Goal: Task Accomplishment & Management: Use online tool/utility

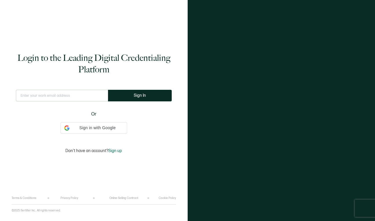
type input "[EMAIL_ADDRESS][PERSON_NAME][DOMAIN_NAME]"
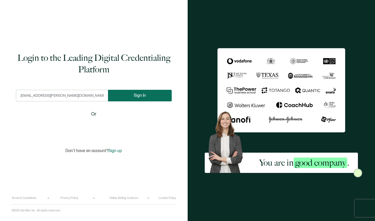
click at [150, 95] on button "Sign In" at bounding box center [140, 96] width 64 height 12
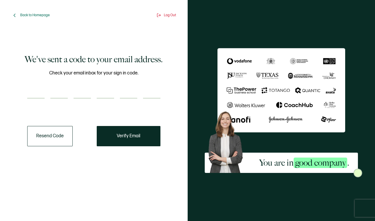
click at [38, 95] on input "number" at bounding box center [35, 93] width 17 height 12
paste input "4"
type input "4"
type input "3"
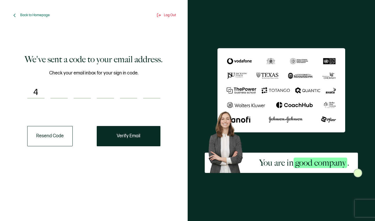
type input "3"
type input "8"
type input "1"
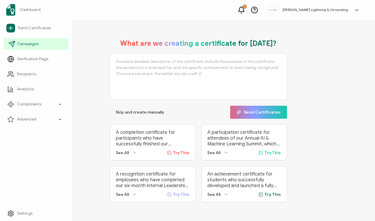
click at [12, 46] on icon at bounding box center [11, 44] width 7 height 7
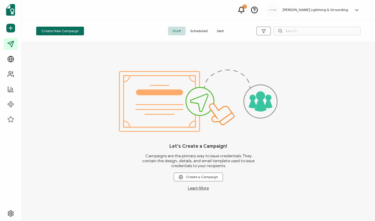
click at [220, 30] on span "Sent" at bounding box center [220, 31] width 16 height 9
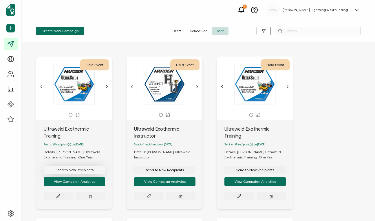
click at [65, 168] on span "Send to New Recipients" at bounding box center [75, 169] width 38 height 3
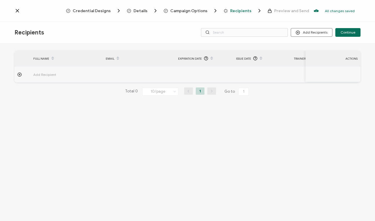
click at [175, 11] on span "Campaign Options" at bounding box center [188, 11] width 37 height 4
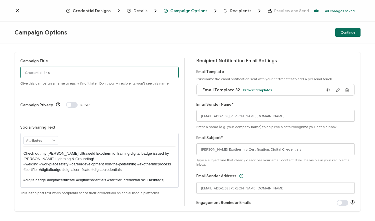
click at [37, 75] on input "Credential 446" at bounding box center [99, 73] width 158 height 12
drag, startPoint x: 28, startPoint y: 75, endPoint x: 4, endPoint y: 71, distance: 24.3
click at [4, 71] on div "Campaign Title Credential 446 Give this campaign a name to easily find it later…" at bounding box center [187, 131] width 375 height 177
type input "Ultraweld Exothermic Training"
click at [230, 7] on div at bounding box center [202, 6] width 116 height 1
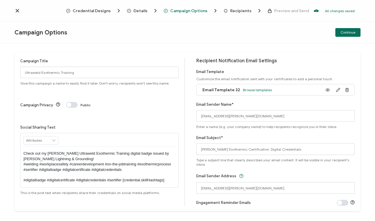
click at [238, 12] on span "Recipients" at bounding box center [240, 11] width 21 height 4
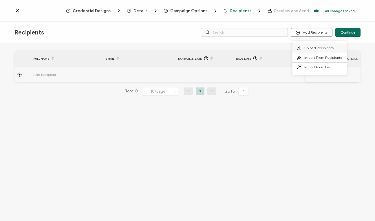
click at [313, 48] on span "Upload Recipients" at bounding box center [318, 48] width 29 height 4
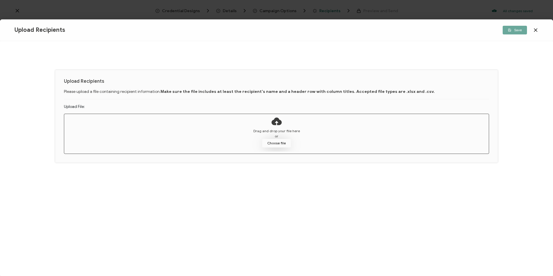
click at [274, 143] on button "Choose file" at bounding box center [276, 143] width 29 height 9
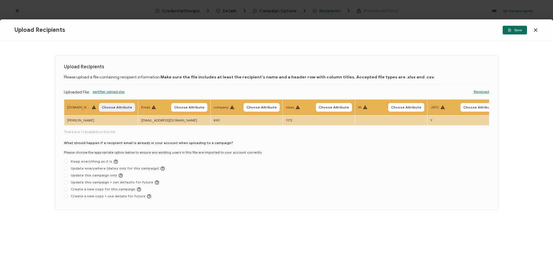
click at [116, 108] on span "Choose Attribute" at bounding box center [117, 107] width 30 height 3
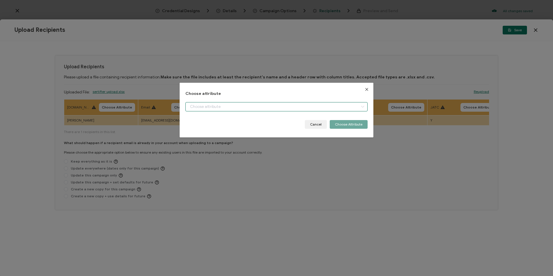
click at [203, 108] on input "dialog" at bounding box center [276, 106] width 182 height 9
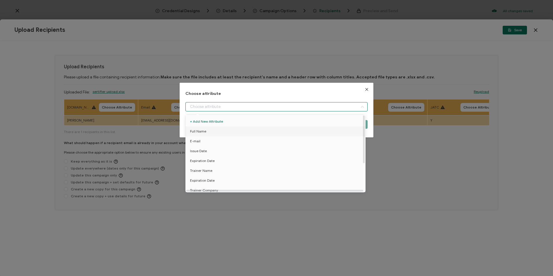
click at [205, 131] on span "Full Name" at bounding box center [198, 131] width 16 height 10
type input "Full Name"
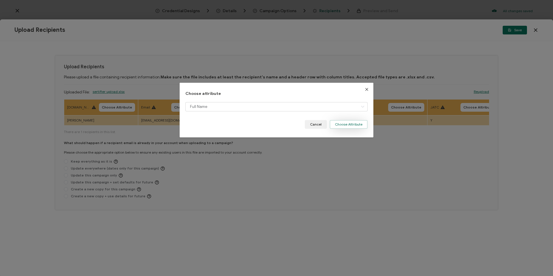
click at [343, 124] on button "Choose Attribute" at bounding box center [349, 124] width 38 height 9
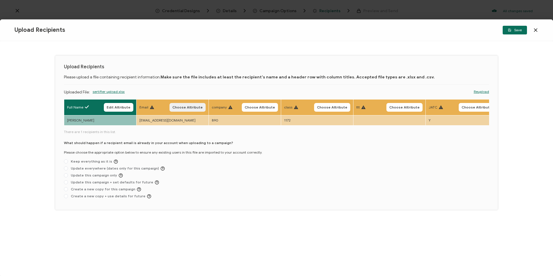
click at [192, 110] on button "Choose Attribute" at bounding box center [188, 107] width 36 height 9
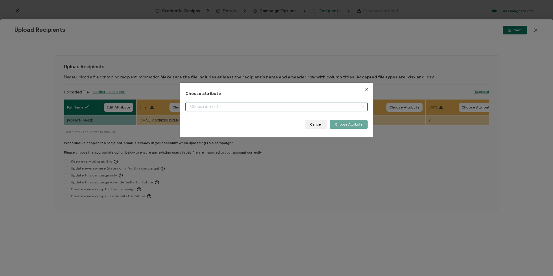
click at [240, 105] on input "dialog" at bounding box center [276, 106] width 182 height 9
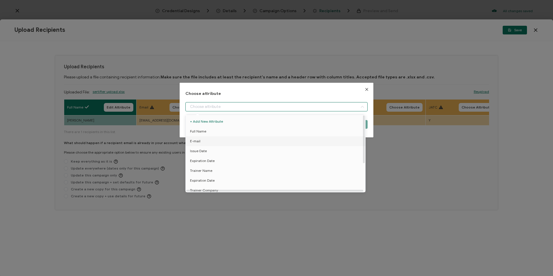
drag, startPoint x: 201, startPoint y: 138, endPoint x: 209, endPoint y: 139, distance: 7.5
click at [202, 138] on li "E-mail" at bounding box center [276, 141] width 185 height 10
type input "E-mail"
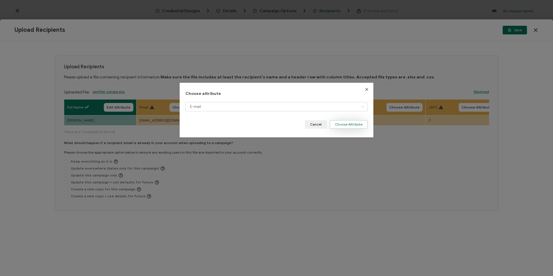
click at [338, 122] on button "Choose Attribute" at bounding box center [349, 124] width 38 height 9
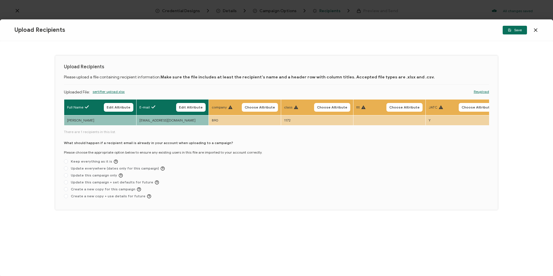
drag, startPoint x: 217, startPoint y: 126, endPoint x: 469, endPoint y: 128, distance: 251.5
click at [374, 128] on div "Full Name Edit Attribute E-mail Edit Attribute company Choose Attribute class C…" at bounding box center [276, 150] width 425 height 102
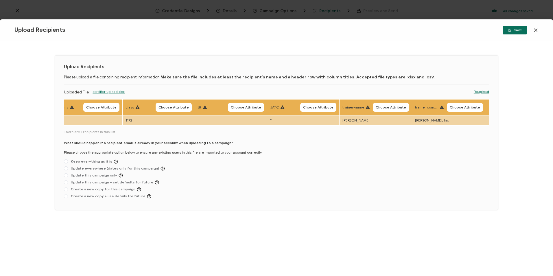
scroll to position [0, 298]
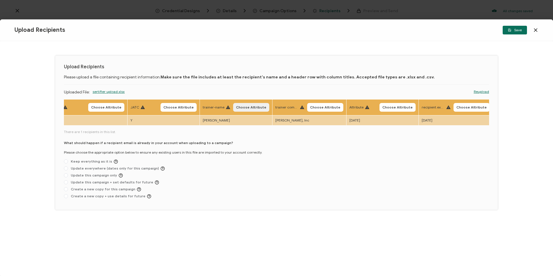
click at [242, 107] on span "Choose Attribute" at bounding box center [251, 107] width 30 height 3
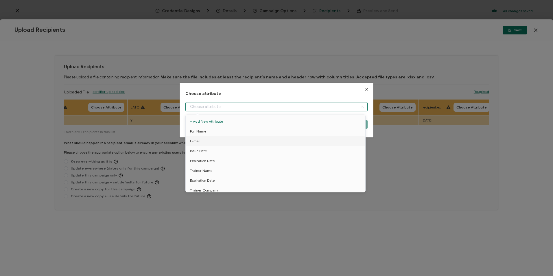
click at [242, 107] on input "dialog" at bounding box center [276, 106] width 182 height 9
click at [211, 168] on li "Trainer Name" at bounding box center [276, 171] width 185 height 10
type input "Trainer Name"
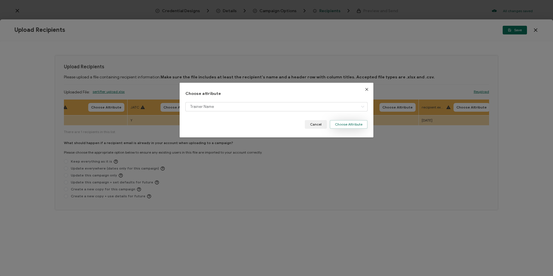
click at [349, 125] on button "Choose Attribute" at bounding box center [349, 124] width 38 height 9
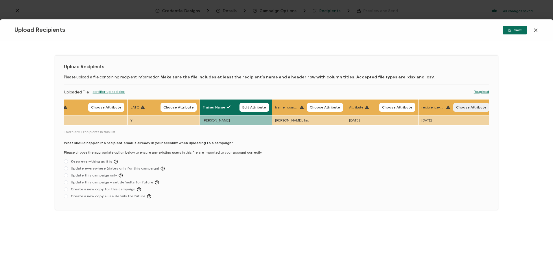
click at [374, 107] on span "Choose Attribute" at bounding box center [471, 107] width 30 height 3
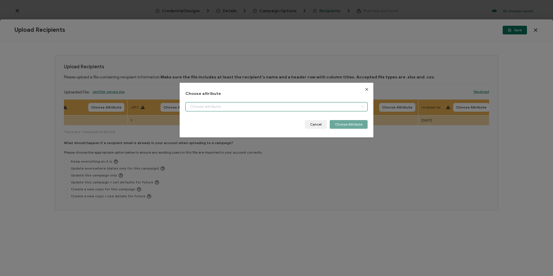
click at [293, 110] on input "dialog" at bounding box center [276, 106] width 182 height 9
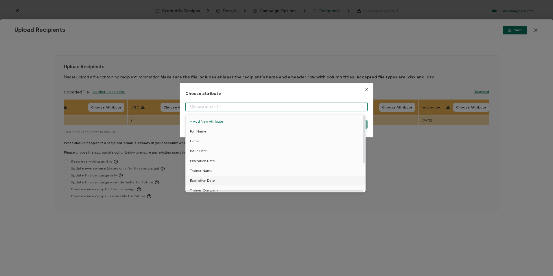
click at [212, 179] on span "Expiration Date" at bounding box center [202, 181] width 25 height 10
type input "Expiration Date"
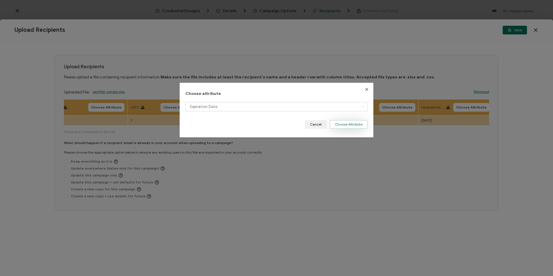
click at [359, 124] on button "Choose Attribute" at bounding box center [349, 124] width 38 height 9
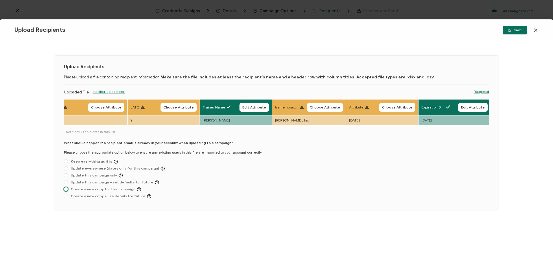
click at [85, 192] on span "Create a new copy for this campaign" at bounding box center [104, 189] width 73 height 4
click at [68, 192] on input "Create a new copy for this campaign" at bounding box center [66, 189] width 4 height 5
radio input "true"
click at [374, 32] on button "Save" at bounding box center [515, 30] width 24 height 9
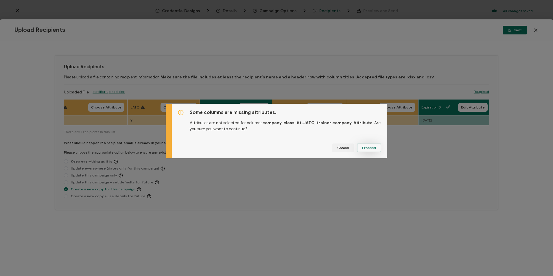
click at [364, 148] on span "Proceed" at bounding box center [369, 147] width 14 height 3
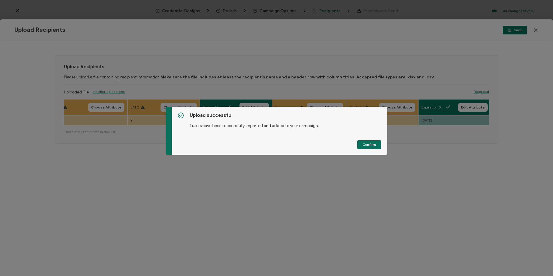
click at [372, 146] on span "Confirm" at bounding box center [370, 144] width 14 height 3
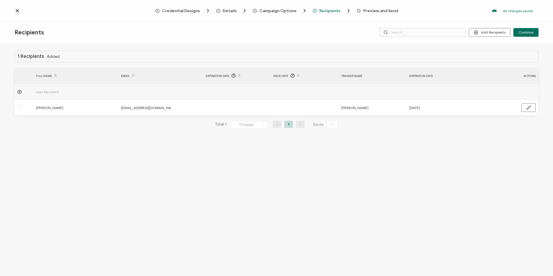
click at [16, 10] on icon at bounding box center [17, 11] width 6 height 6
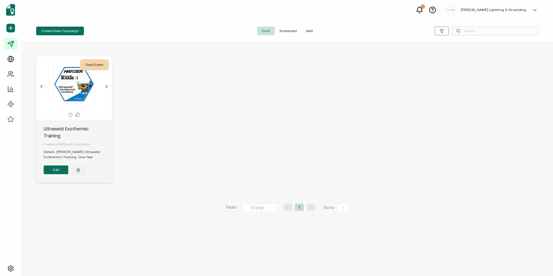
click at [187, 60] on div "Field Event This box will change accordingly to the corresponding values in the…" at bounding box center [287, 124] width 514 height 158
drag, startPoint x: 55, startPoint y: 163, endPoint x: 55, endPoint y: 174, distance: 10.7
click at [55, 174] on div "Ultraweld Exothermic Training Created on [DATE] with 1 recipient(s) Details: [P…" at bounding box center [74, 151] width 76 height 63
click at [310, 31] on span "Sent" at bounding box center [310, 31] width 16 height 9
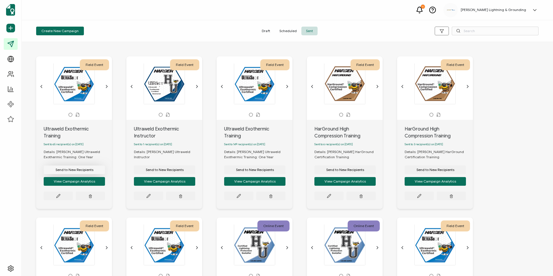
click at [84, 167] on button "Send to New Recipients" at bounding box center [74, 170] width 61 height 9
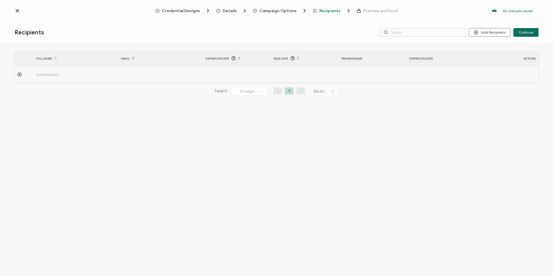
click at [291, 12] on span "Campaign Options" at bounding box center [278, 11] width 37 height 4
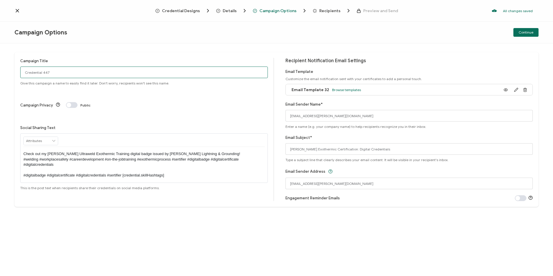
drag, startPoint x: 82, startPoint y: 69, endPoint x: 3, endPoint y: 71, distance: 78.4
click at [3, 71] on div "Campaign Title Credential 447 Give this campaign a name to easily find it later…" at bounding box center [276, 159] width 553 height 233
type input "Ultraweld Exothermic Training"
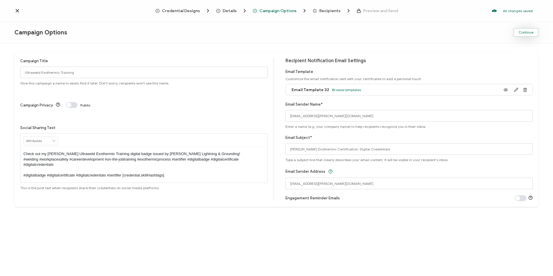
click at [374, 33] on span "Continue" at bounding box center [526, 32] width 15 height 3
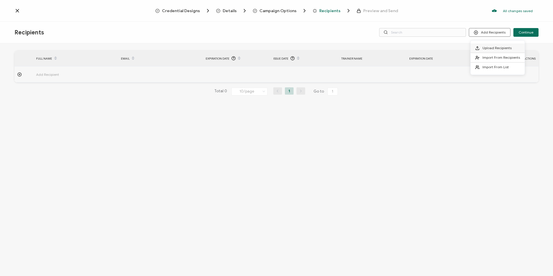
click at [374, 47] on span "Upload Recipients" at bounding box center [497, 48] width 29 height 4
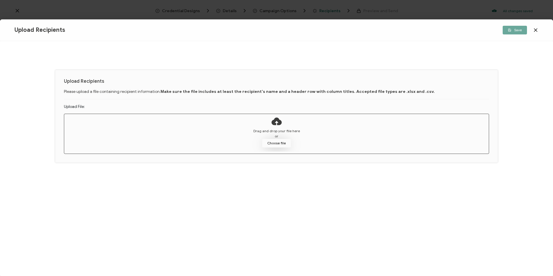
click at [278, 144] on button "Choose file" at bounding box center [276, 143] width 29 height 9
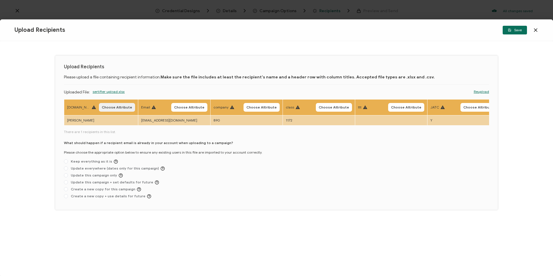
click at [104, 111] on button "Choose Attribute" at bounding box center [117, 107] width 36 height 9
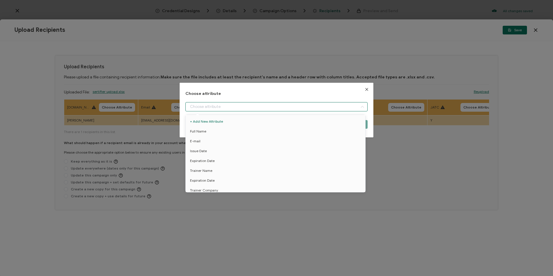
click at [207, 108] on input "dialog" at bounding box center [276, 106] width 182 height 9
click at [205, 132] on li "Full Name" at bounding box center [276, 131] width 185 height 10
type input "Full Name"
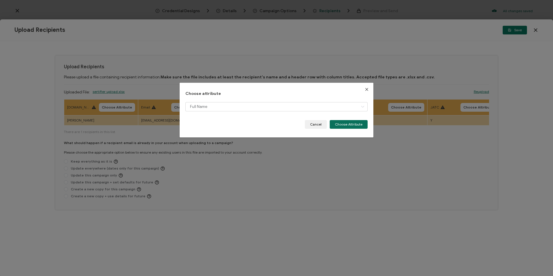
click at [369, 125] on div "Choose attribute Full Name Cancel Choose Attribute" at bounding box center [277, 110] width 194 height 55
click at [361, 125] on button "Choose Attribute" at bounding box center [349, 124] width 38 height 9
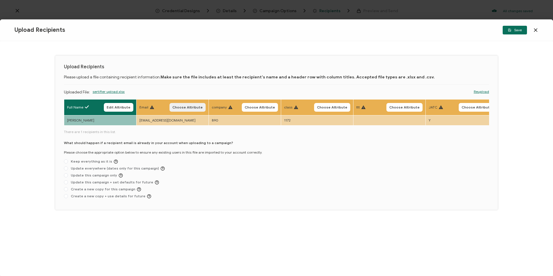
click at [192, 104] on button "Choose Attribute" at bounding box center [188, 107] width 36 height 9
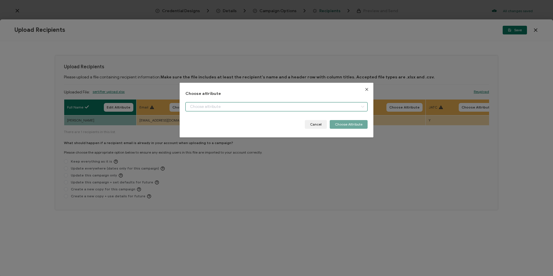
click at [194, 105] on input "dialog" at bounding box center [276, 106] width 182 height 9
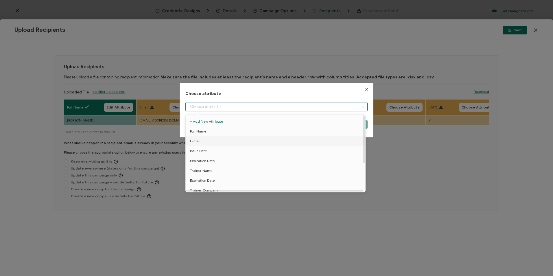
click at [197, 142] on span "E-mail" at bounding box center [195, 141] width 10 height 10
type input "E-mail"
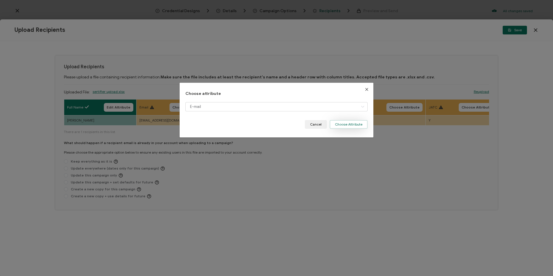
click at [342, 122] on button "Choose Attribute" at bounding box center [349, 124] width 38 height 9
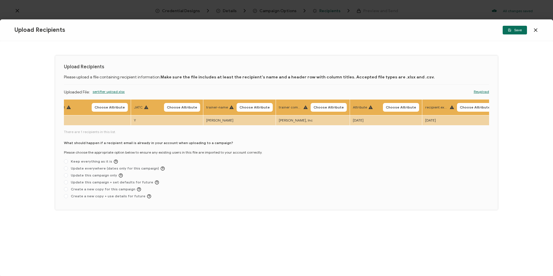
scroll to position [0, 298]
click at [244, 110] on button "Choose Attribute" at bounding box center [251, 107] width 36 height 9
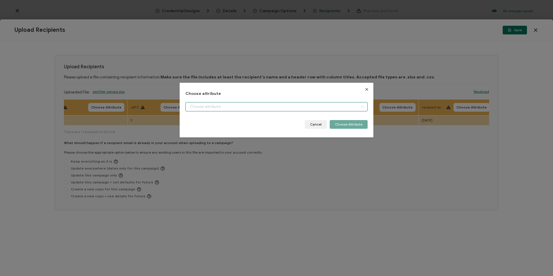
click at [227, 106] on input "dialog" at bounding box center [276, 106] width 182 height 9
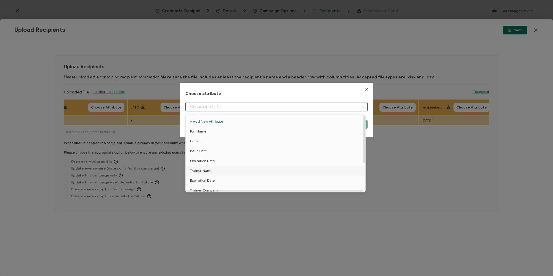
click at [211, 169] on li "Trainer Name" at bounding box center [276, 171] width 185 height 10
type input "Trainer Name"
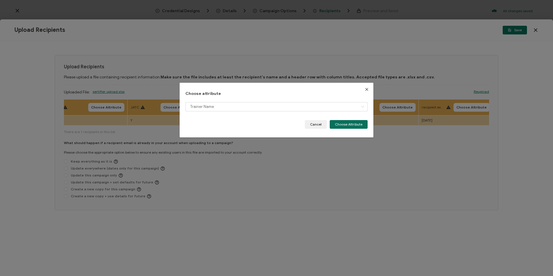
drag, startPoint x: 343, startPoint y: 123, endPoint x: 420, endPoint y: 117, distance: 76.9
click at [346, 123] on button "Choose Attribute" at bounding box center [349, 124] width 38 height 9
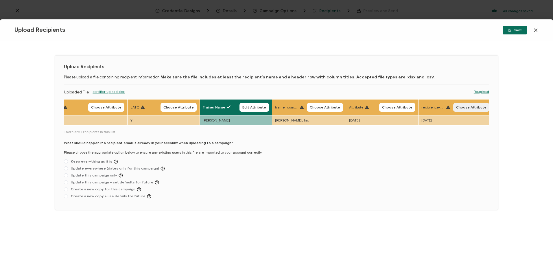
click at [374, 106] on span "Choose Attribute" at bounding box center [471, 107] width 30 height 3
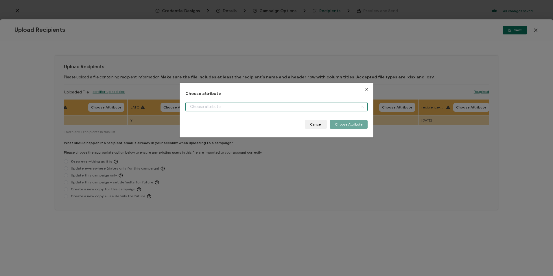
click at [248, 104] on input "dialog" at bounding box center [276, 106] width 182 height 9
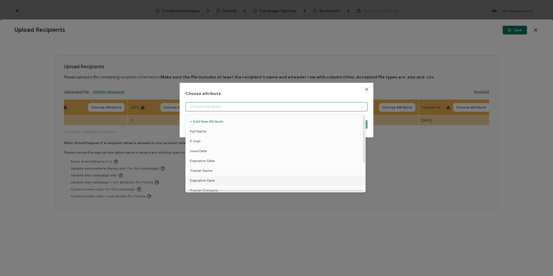
click at [213, 183] on span "Expiration Date" at bounding box center [202, 181] width 25 height 10
type input "Expiration Date"
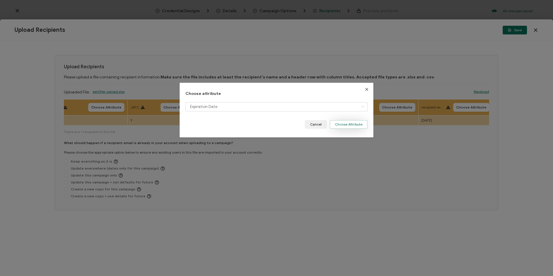
click at [346, 123] on button "Choose Attribute" at bounding box center [349, 124] width 38 height 9
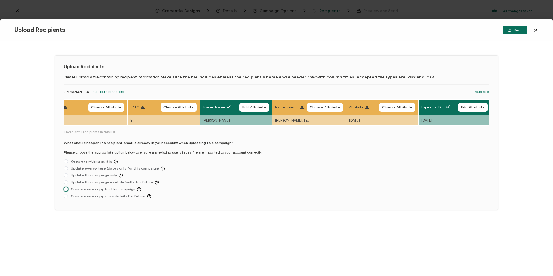
click at [127, 192] on label "Create a new copy for this campaign" at bounding box center [102, 189] width 77 height 5
click at [68, 192] on input "Create a new copy for this campaign" at bounding box center [66, 189] width 4 height 5
radio input "true"
click at [374, 28] on button "Save" at bounding box center [515, 30] width 24 height 9
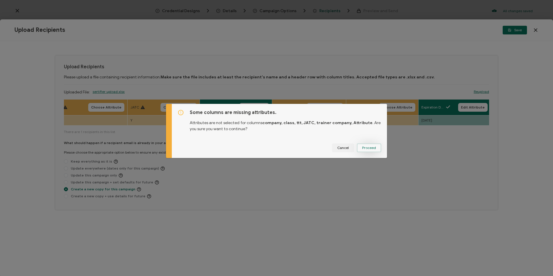
click at [374, 147] on button "Proceed" at bounding box center [369, 148] width 24 height 9
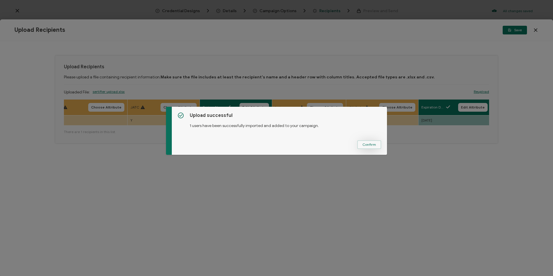
click at [374, 144] on span "Confirm" at bounding box center [370, 144] width 14 height 3
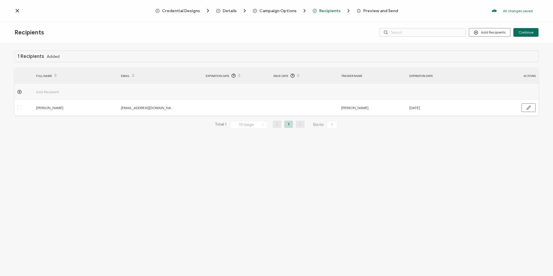
click at [374, 32] on div "Recipients Add Recipients Continue" at bounding box center [276, 33] width 553 height 22
click at [374, 32] on button "Continue" at bounding box center [526, 32] width 25 height 9
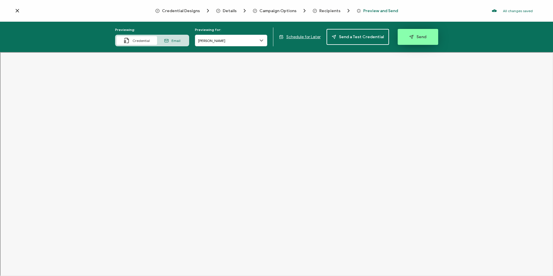
click at [374, 31] on button "Send" at bounding box center [418, 37] width 41 height 16
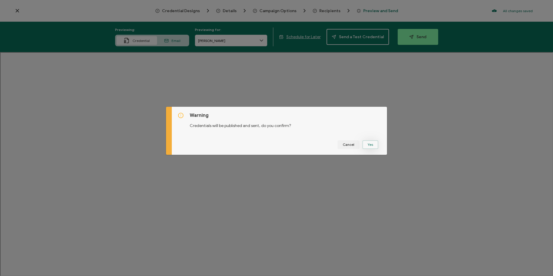
click at [371, 144] on button "Yes" at bounding box center [371, 144] width 16 height 9
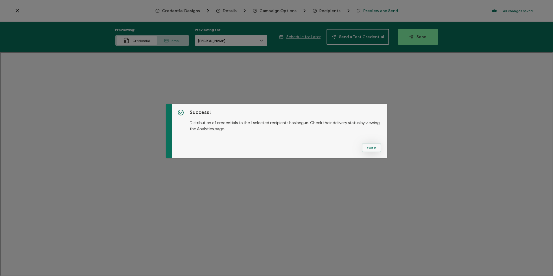
click at [374, 148] on button "Got It" at bounding box center [371, 148] width 19 height 9
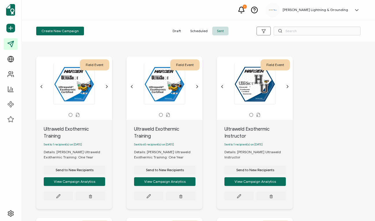
click at [370, 95] on div "Field Event This box will change accordingly to the corresponding values in the…" at bounding box center [198, 131] width 353 height 179
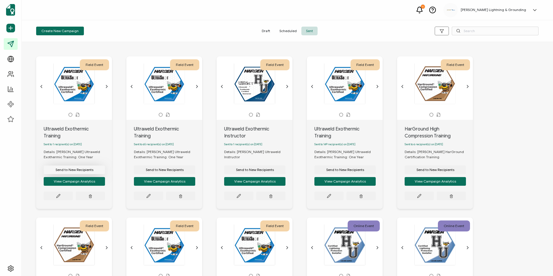
click at [60, 168] on span "Send to New Recipients" at bounding box center [75, 169] width 38 height 3
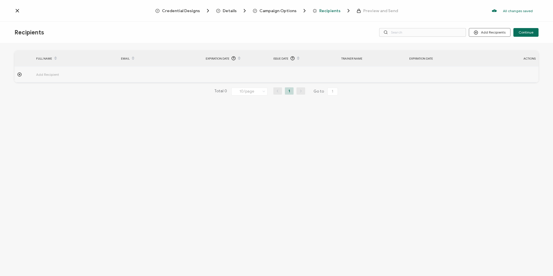
click at [279, 13] on div "Campaign Options" at bounding box center [269, 11] width 33 height 6
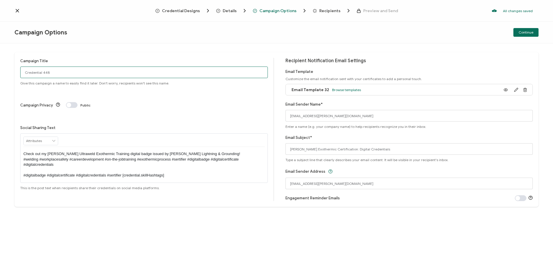
drag, startPoint x: 62, startPoint y: 73, endPoint x: -1, endPoint y: 73, distance: 62.8
click at [0, 73] on html "Credential Designs Details Campaign Options Recipients Preview and Send All cha…" at bounding box center [276, 138] width 553 height 276
type input "Ultraweld Exothermic Training"
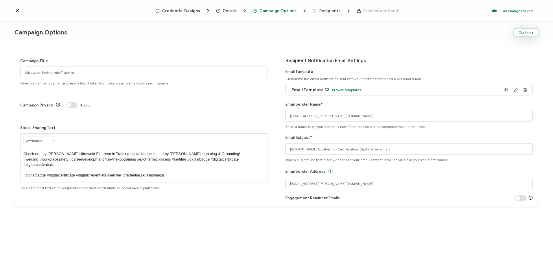
click at [374, 32] on span "Continue" at bounding box center [526, 32] width 15 height 3
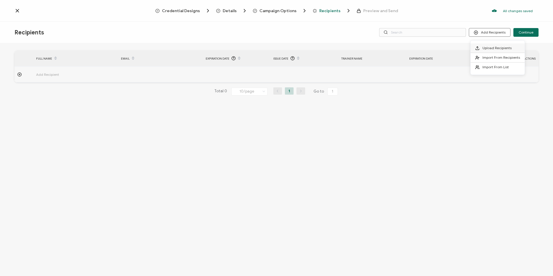
click at [374, 48] on span "Upload Recipients" at bounding box center [497, 48] width 29 height 4
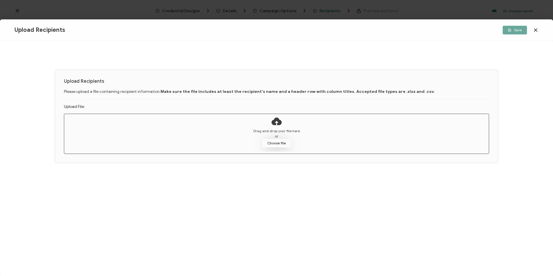
click at [272, 142] on button "Choose file" at bounding box center [276, 143] width 29 height 9
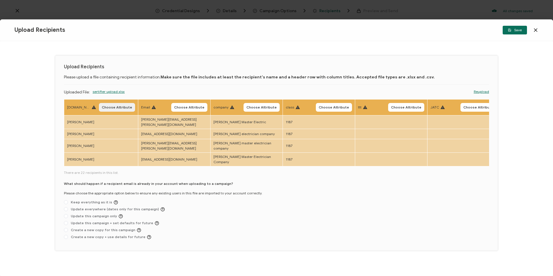
click at [109, 106] on span "Choose Attribute" at bounding box center [117, 107] width 30 height 3
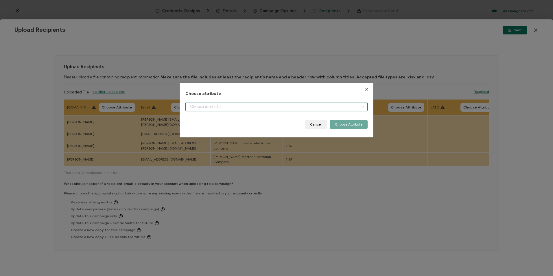
click at [223, 109] on input "dialog" at bounding box center [276, 106] width 182 height 9
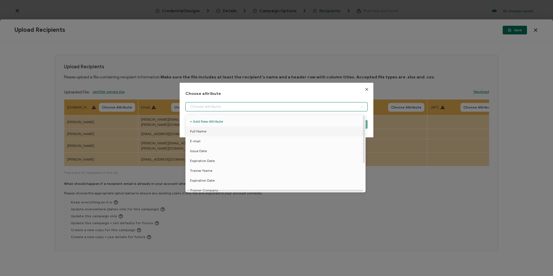
click at [216, 127] on li "Full Name" at bounding box center [276, 131] width 185 height 10
type input "Full Name"
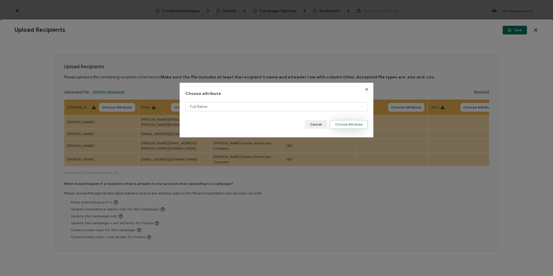
click at [341, 124] on button "Choose Attribute" at bounding box center [349, 124] width 38 height 9
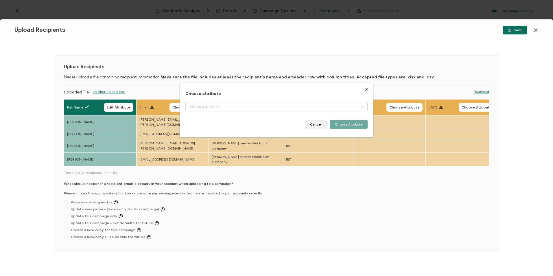
click at [169, 100] on th "Email Choose Attribute" at bounding box center [173, 107] width 72 height 16
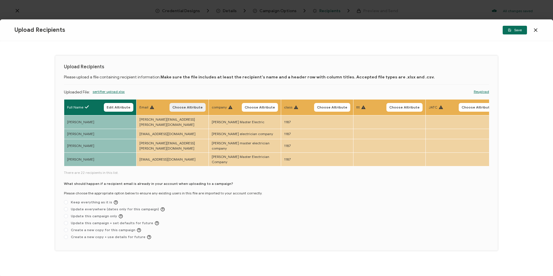
click at [185, 108] on span "Choose Attribute" at bounding box center [187, 107] width 30 height 3
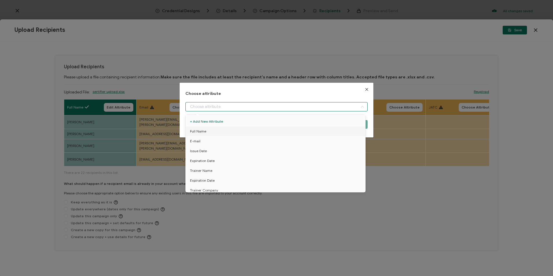
click at [219, 107] on input "dialog" at bounding box center [276, 106] width 182 height 9
click at [203, 142] on li "E-mail" at bounding box center [276, 141] width 185 height 10
type input "E-mail"
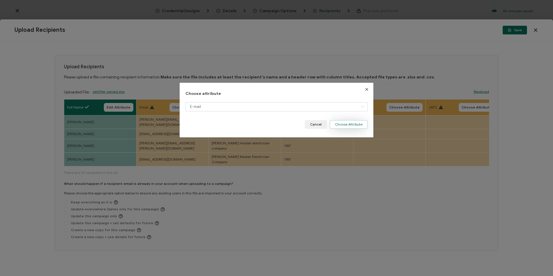
click at [343, 124] on button "Choose Attribute" at bounding box center [349, 124] width 38 height 9
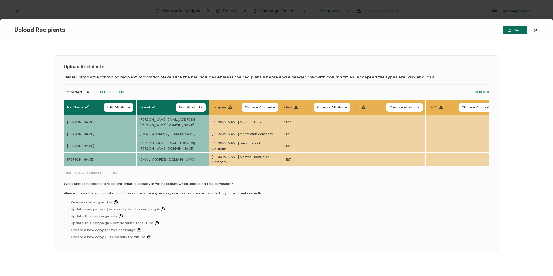
scroll to position [0, 298]
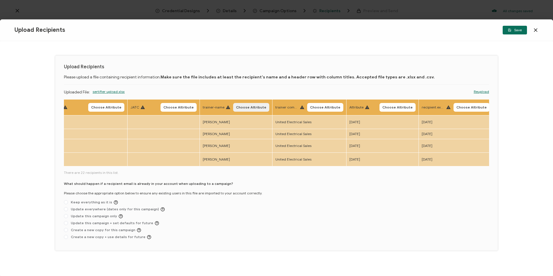
click at [246, 108] on span "Choose Attribute" at bounding box center [251, 107] width 30 height 3
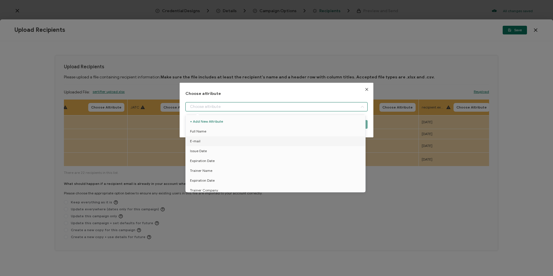
click at [287, 108] on input "dialog" at bounding box center [276, 106] width 182 height 9
click at [217, 172] on li "Trainer Name" at bounding box center [276, 171] width 185 height 10
type input "Trainer Name"
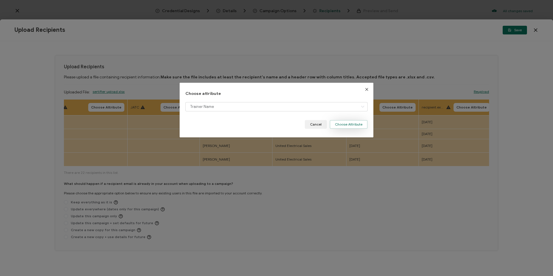
click at [337, 126] on button "Choose Attribute" at bounding box center [349, 124] width 38 height 9
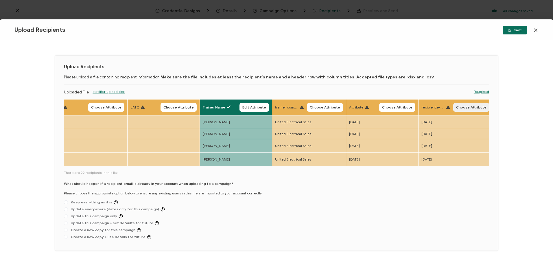
click at [374, 106] on span "Choose Attribute" at bounding box center [471, 107] width 30 height 3
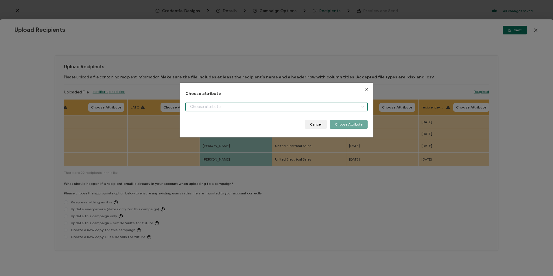
click at [253, 107] on input "dialog" at bounding box center [276, 106] width 182 height 9
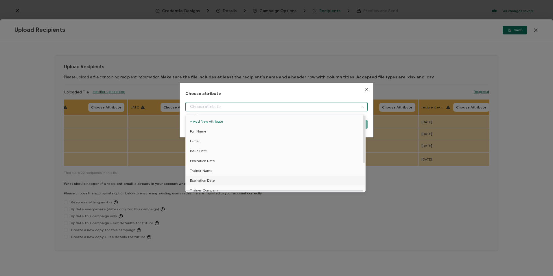
click at [222, 181] on li "Expiration Date" at bounding box center [276, 181] width 185 height 10
type input "Expiration Date"
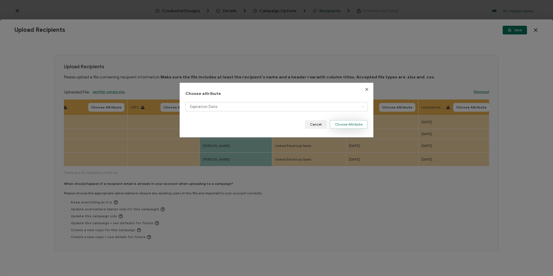
click at [348, 124] on button "Choose Attribute" at bounding box center [349, 124] width 38 height 9
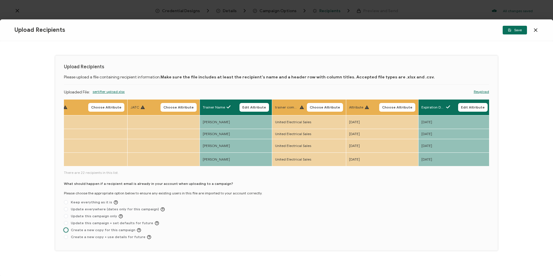
click at [116, 220] on span "Create a new copy for this campaign" at bounding box center [104, 230] width 73 height 4
click at [68, 220] on input "Create a new copy for this campaign" at bounding box center [66, 230] width 4 height 5
radio input "true"
click at [374, 32] on button "Save" at bounding box center [515, 30] width 24 height 9
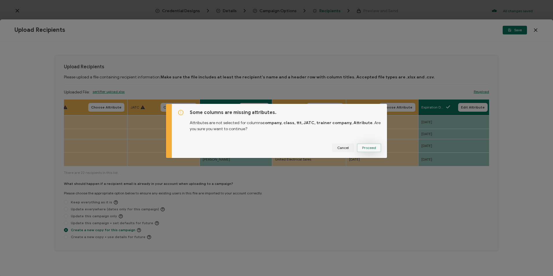
click at [369, 147] on span "Proceed" at bounding box center [369, 147] width 14 height 3
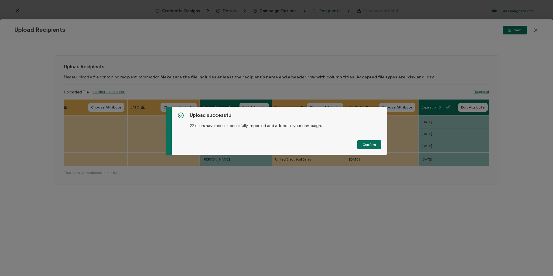
click at [370, 147] on button "Confirm" at bounding box center [369, 144] width 24 height 9
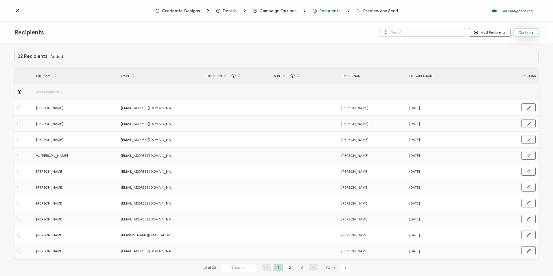
click at [374, 34] on span "Continue" at bounding box center [526, 32] width 15 height 3
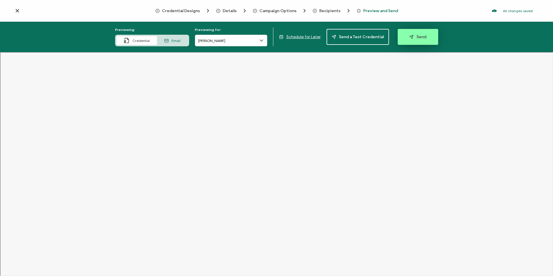
click at [374, 36] on button "Send" at bounding box center [418, 37] width 41 height 16
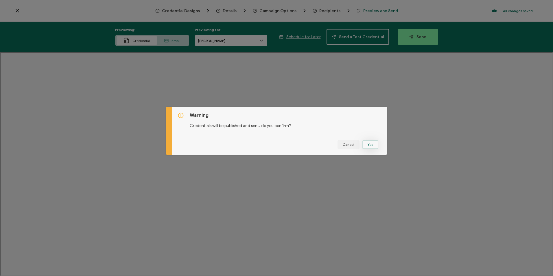
click at [368, 143] on button "Yes" at bounding box center [371, 144] width 16 height 9
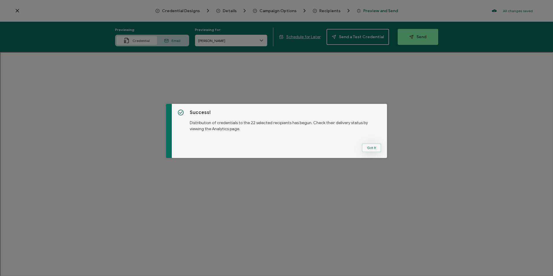
click at [369, 147] on button "Got It" at bounding box center [371, 148] width 19 height 9
